Goal: Communication & Community: Answer question/provide support

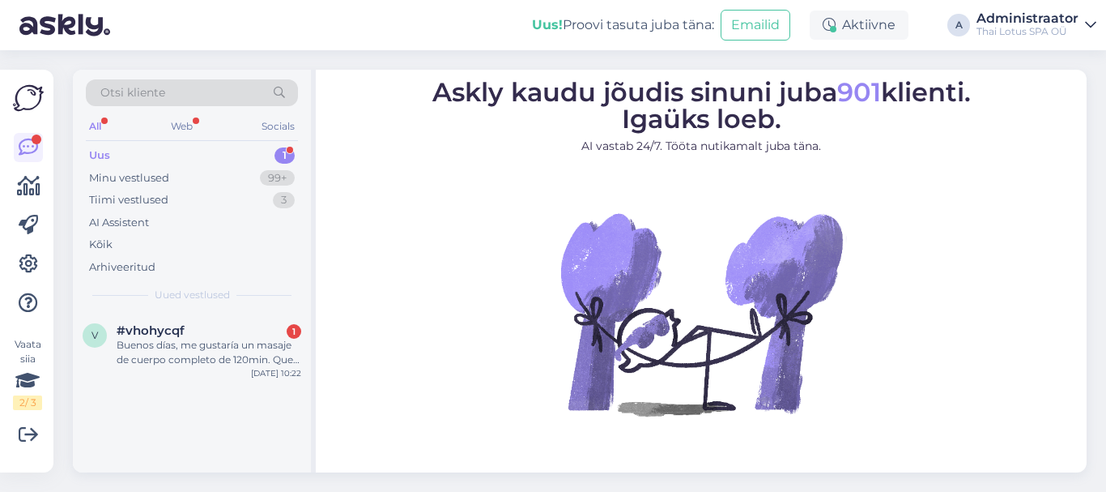
click at [103, 151] on div "Uus" at bounding box center [99, 155] width 21 height 16
click at [286, 151] on div "1" at bounding box center [285, 155] width 20 height 16
click at [213, 336] on div "#vhohycqf 1" at bounding box center [209, 330] width 185 height 15
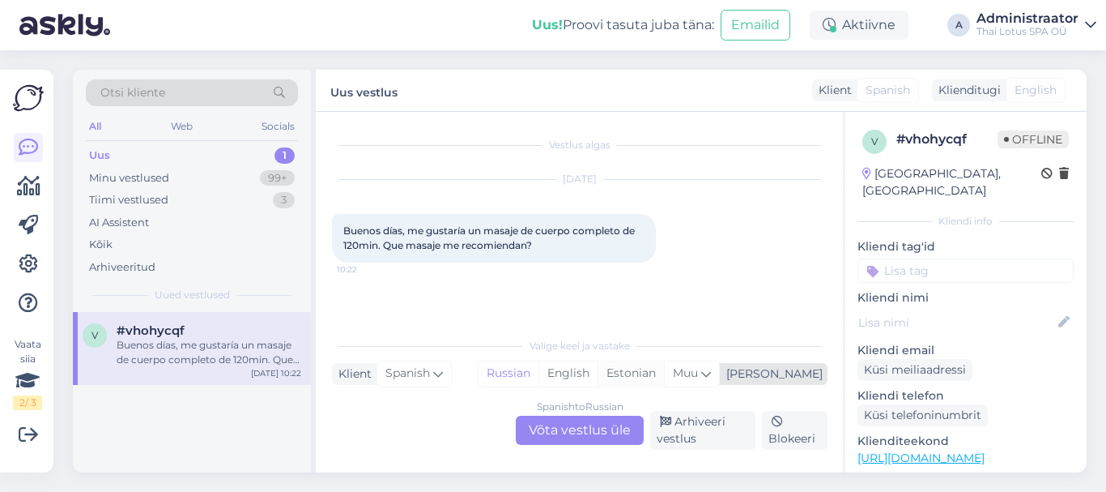
click at [664, 373] on div "Estonian" at bounding box center [631, 373] width 66 height 24
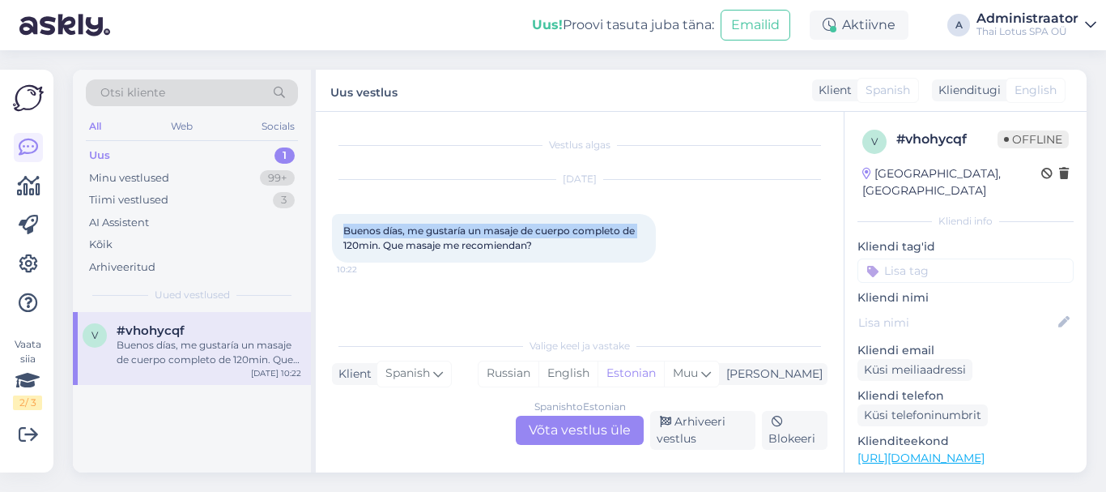
drag, startPoint x: 338, startPoint y: 228, endPoint x: 671, endPoint y: 236, distance: 332.9
click at [671, 236] on div "[DATE] Buenos días, me gustaría un masaje de cuerpo completo de 120min. Que mas…" at bounding box center [580, 221] width 496 height 118
drag, startPoint x: 340, startPoint y: 229, endPoint x: 599, endPoint y: 242, distance: 259.5
click at [599, 242] on div "Buenos días, me gustaría un masaje de cuerpo completo de 120min. Que masaje me …" at bounding box center [494, 238] width 324 height 49
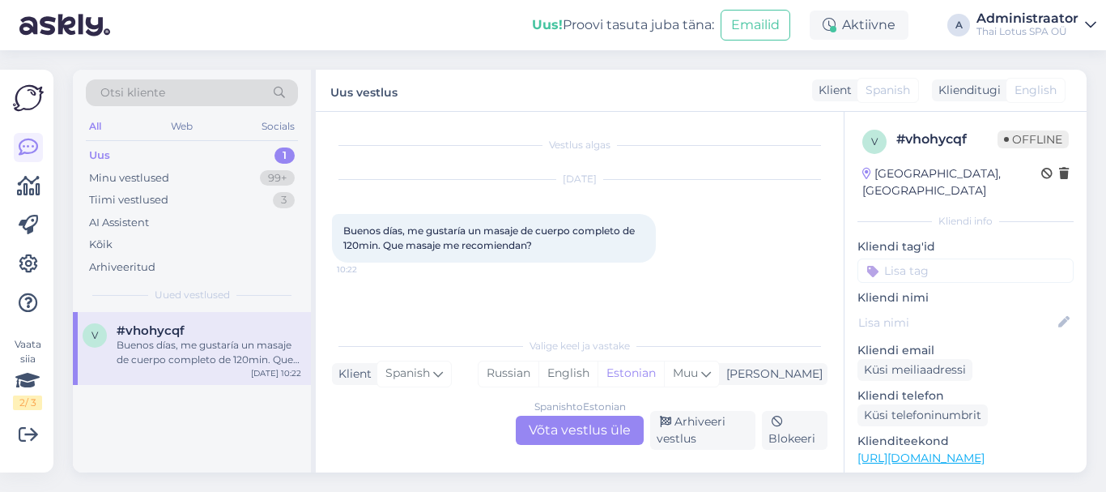
drag, startPoint x: 443, startPoint y: 240, endPoint x: 772, endPoint y: 208, distance: 330.3
click at [772, 208] on div "[DATE] Buenos días, me gustaría un masaje de cuerpo completo de 120min. Que mas…" at bounding box center [580, 221] width 496 height 118
click at [664, 373] on div "Estonian" at bounding box center [631, 373] width 66 height 24
click at [1041, 92] on span "English" at bounding box center [1036, 90] width 42 height 17
click at [876, 92] on span "Spanish" at bounding box center [888, 90] width 45 height 17
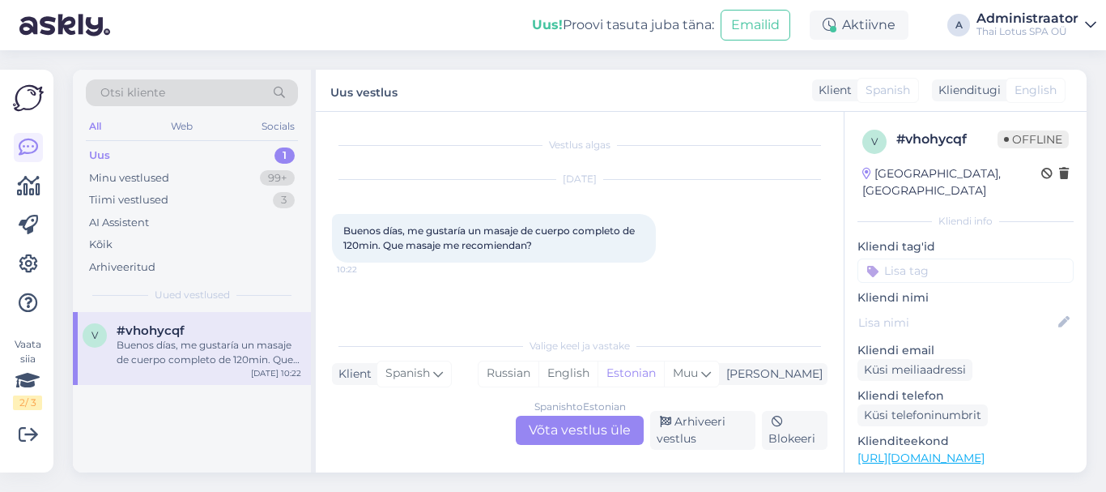
click at [841, 86] on div "Klient" at bounding box center [832, 90] width 40 height 17
click at [867, 86] on span "Spanish" at bounding box center [888, 90] width 45 height 17
click at [375, 412] on div "Spanish to Estonian Võta vestlus üle Arhiveeri vestlus Blokeeri" at bounding box center [580, 430] width 496 height 39
click at [615, 428] on div "Spanish to Estonian Võta vestlus üle" at bounding box center [580, 429] width 128 height 29
